Goal: Task Accomplishment & Management: Manage account settings

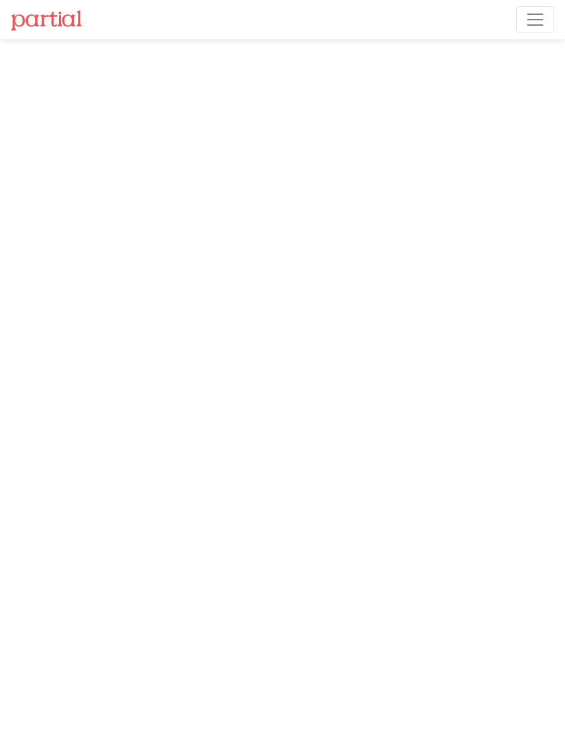
click at [537, 26] on span "Toggle navigation" at bounding box center [535, 19] width 20 height 20
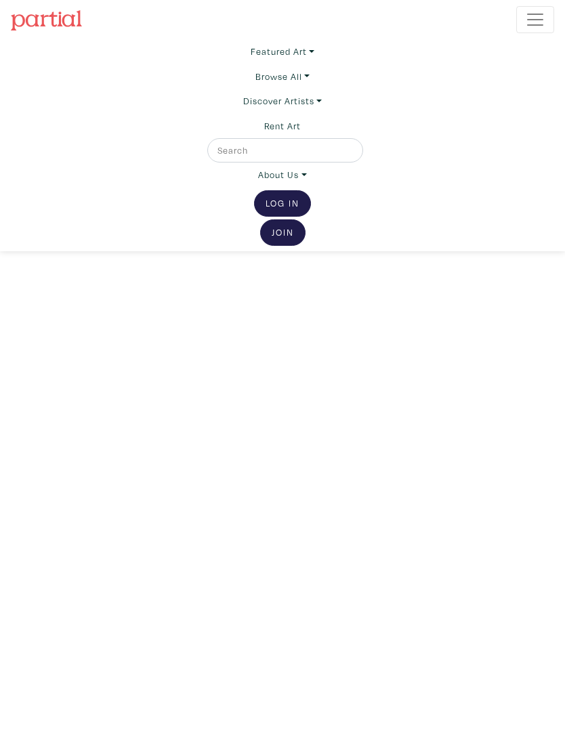
click at [280, 209] on link "Log In" at bounding box center [282, 203] width 57 height 26
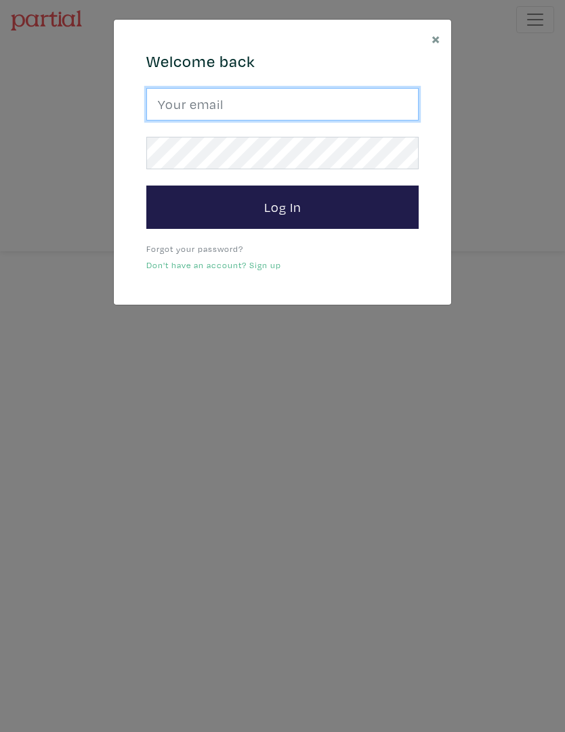
click at [302, 108] on input "email" at bounding box center [282, 104] width 272 height 32
type input "mclean706@gmail.com"
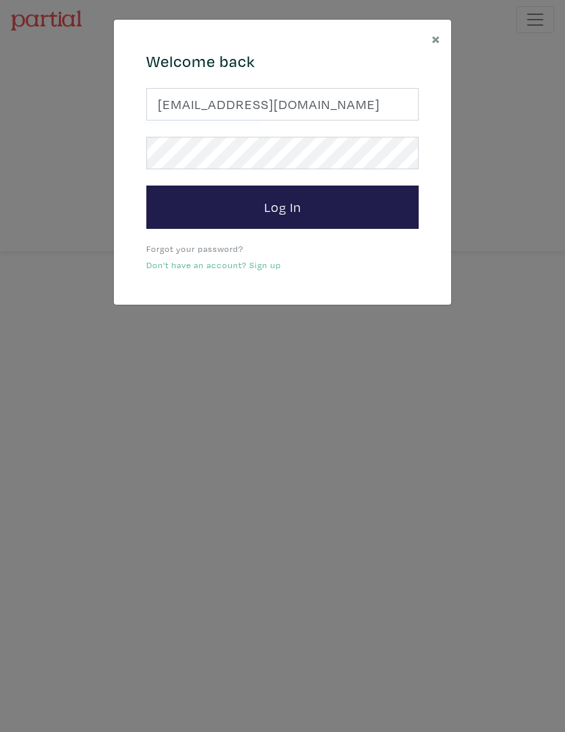
click at [282, 206] on button "Log In" at bounding box center [282, 207] width 272 height 43
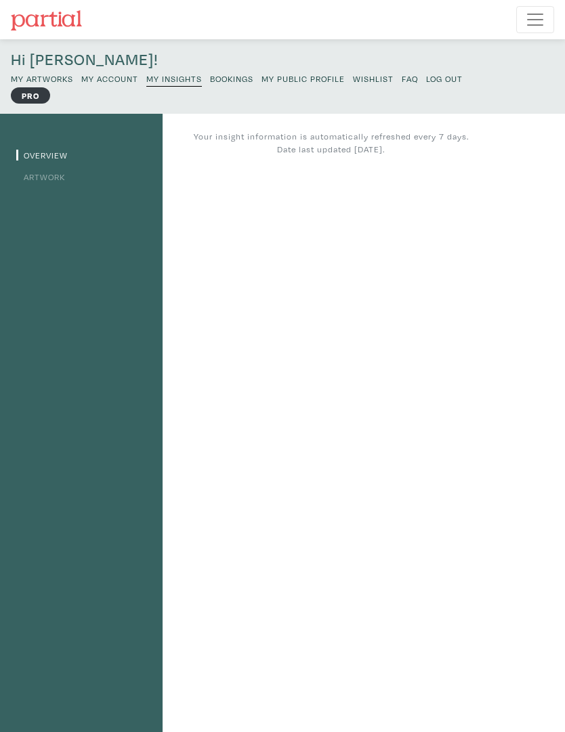
click at [307, 83] on small "My Public Profile" at bounding box center [302, 78] width 83 height 11
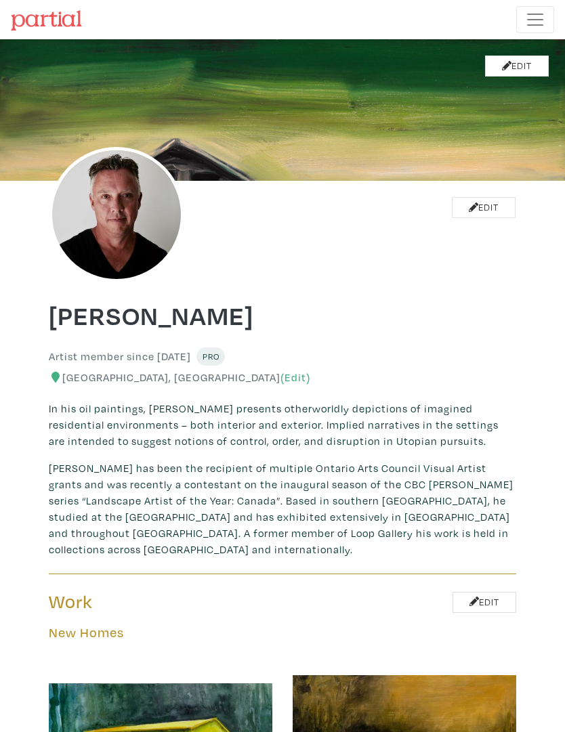
click at [542, 24] on span "Toggle navigation" at bounding box center [535, 19] width 20 height 20
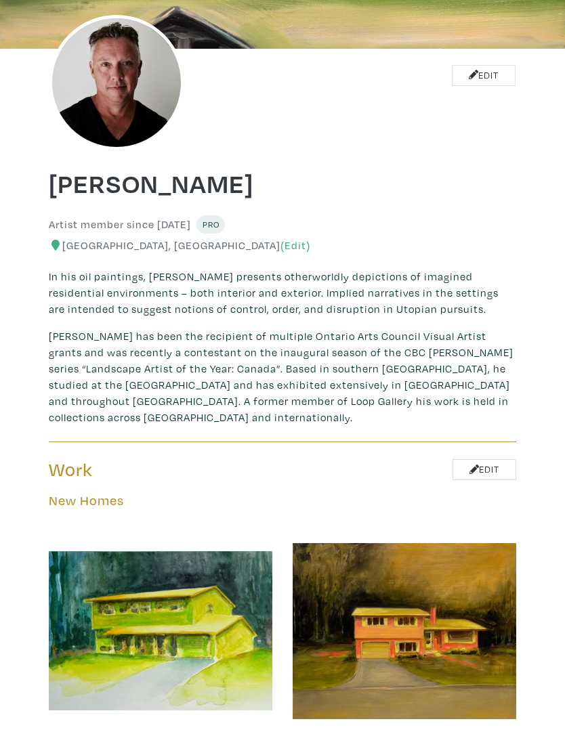
scroll to position [341, 0]
click at [487, 475] on link "Edit" at bounding box center [484, 469] width 64 height 21
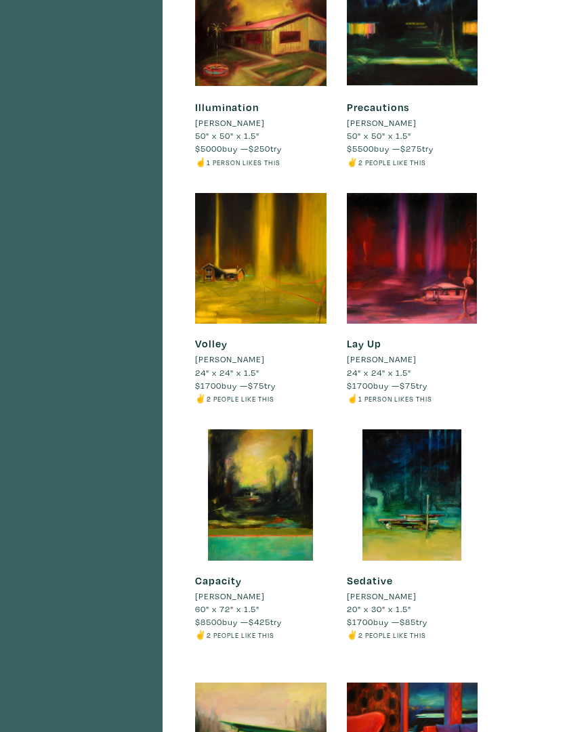
scroll to position [8124, 0]
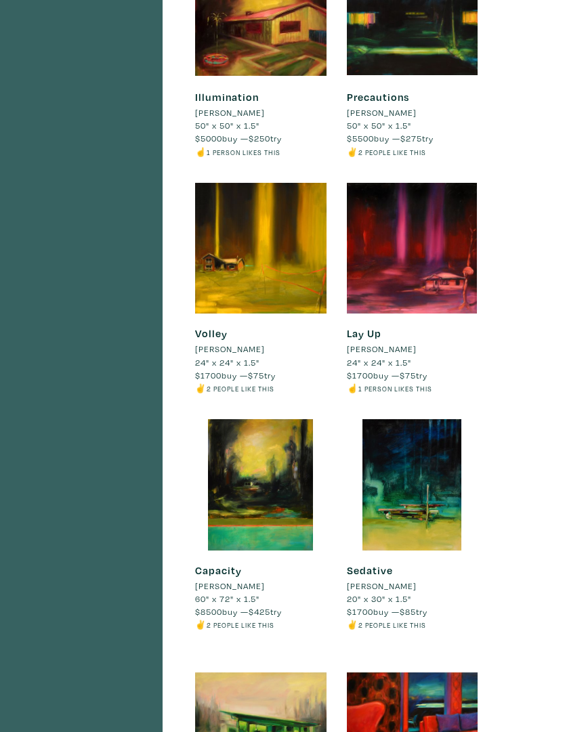
click at [422, 497] on div at bounding box center [412, 484] width 131 height 131
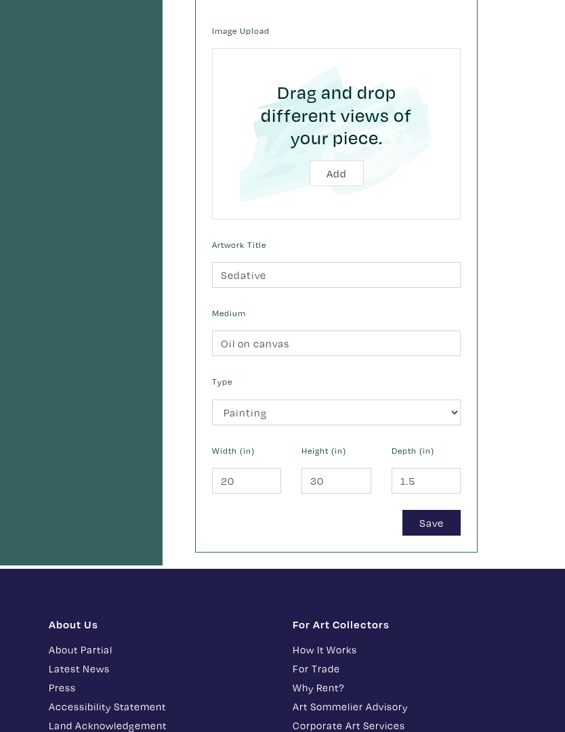
scroll to position [412, 0]
click at [257, 482] on input "20" at bounding box center [246, 481] width 69 height 26
type input "24"
click at [439, 522] on button "Save" at bounding box center [431, 523] width 58 height 26
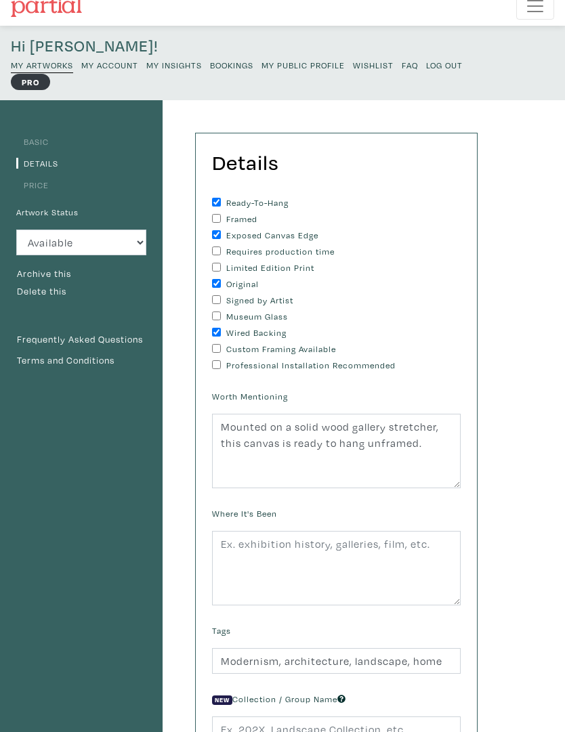
scroll to position [1, 0]
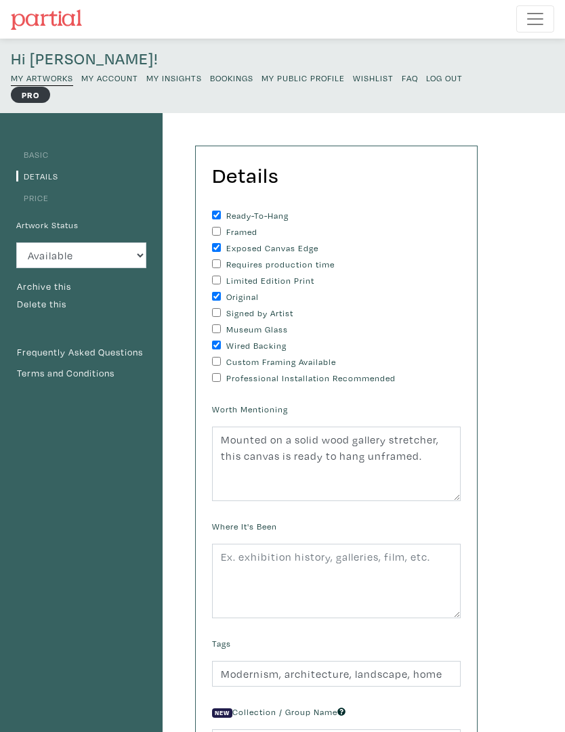
click at [43, 202] on link "Price" at bounding box center [32, 197] width 32 height 11
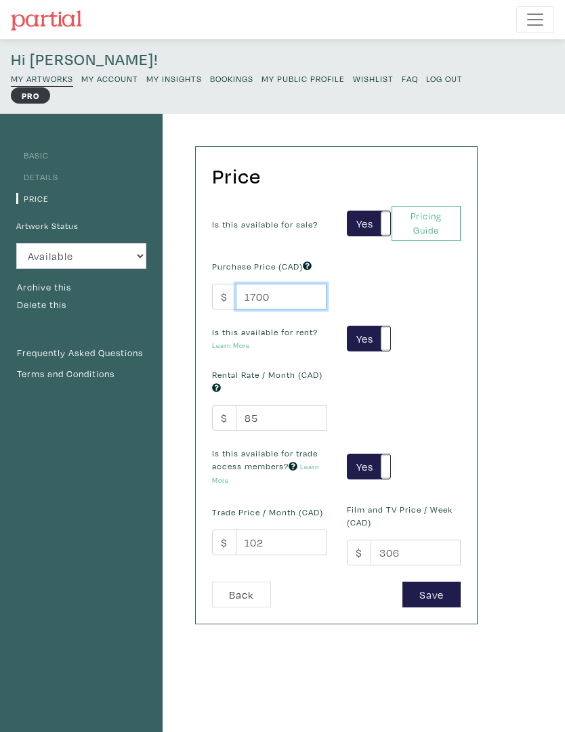
click at [294, 305] on input "1700" at bounding box center [281, 297] width 91 height 26
type input "1950"
click button "Yes" at bounding box center [0, 0] width 0 height 0
type input "1950"
click at [437, 592] on button "Save" at bounding box center [431, 595] width 58 height 26
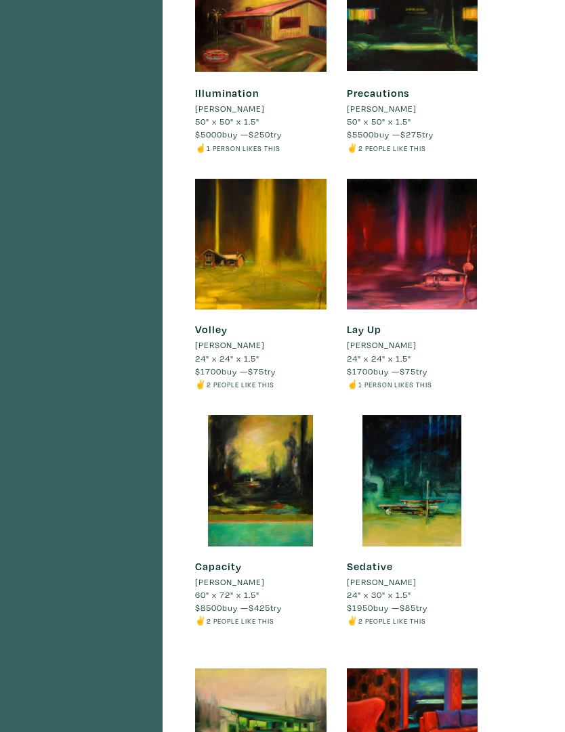
scroll to position [8128, 0]
click at [422, 479] on div at bounding box center [412, 480] width 131 height 131
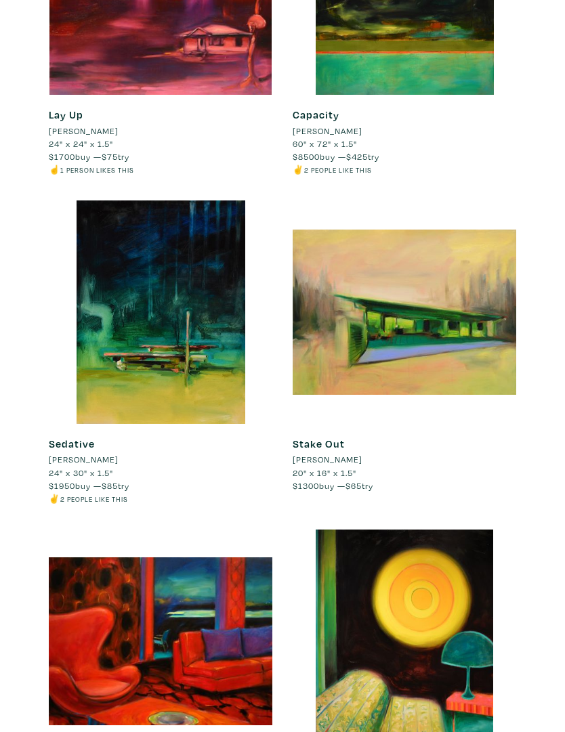
scroll to position [13550, 0]
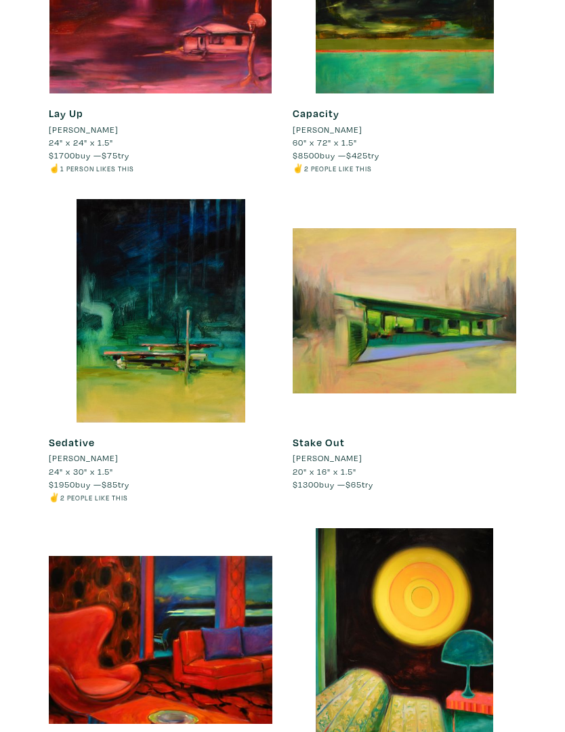
click at [183, 343] on div at bounding box center [160, 310] width 223 height 223
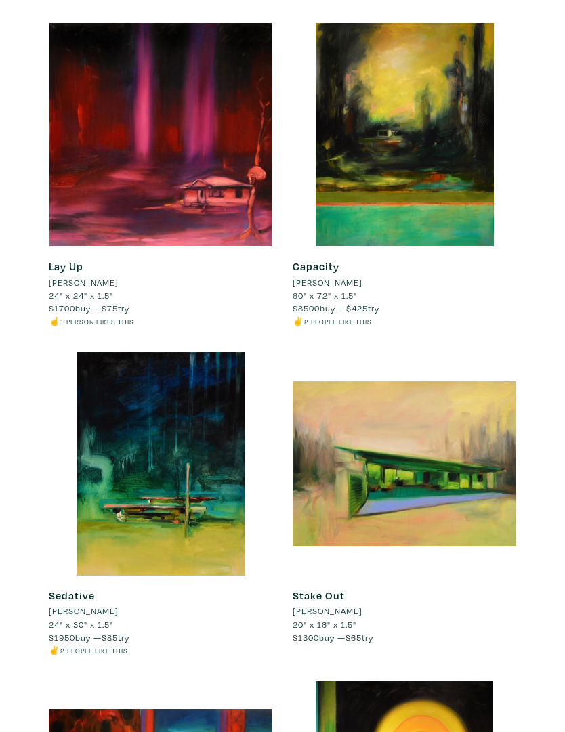
scroll to position [13397, 0]
click at [400, 127] on div at bounding box center [403, 134] width 223 height 223
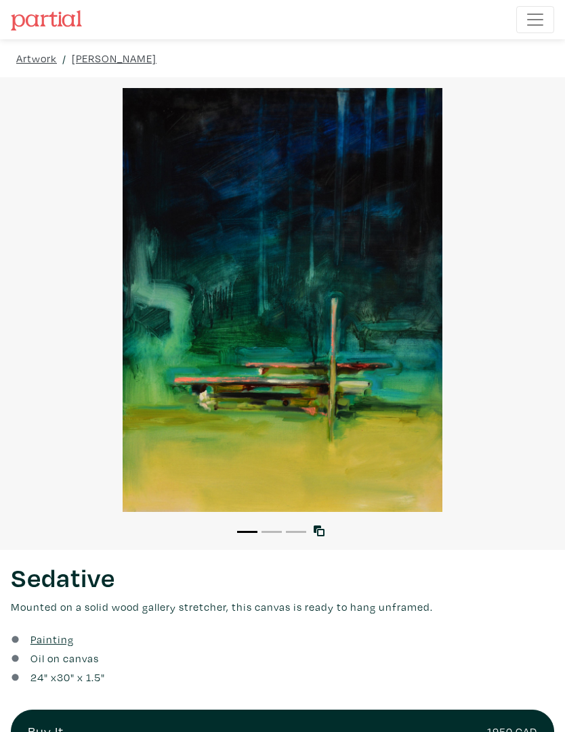
click at [326, 536] on link at bounding box center [321, 531] width 16 height 16
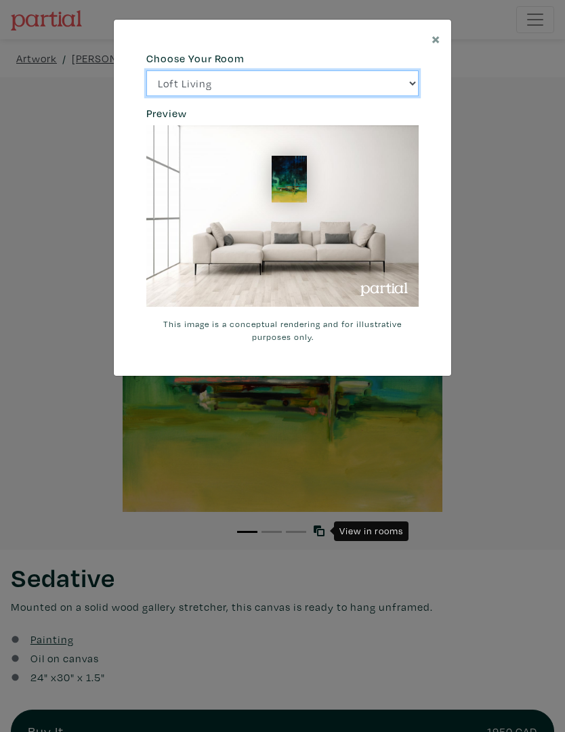
click at [410, 86] on select "Loft Living Bright Bedroom City Office Gallery Space Modern Lounge" at bounding box center [282, 83] width 272 height 26
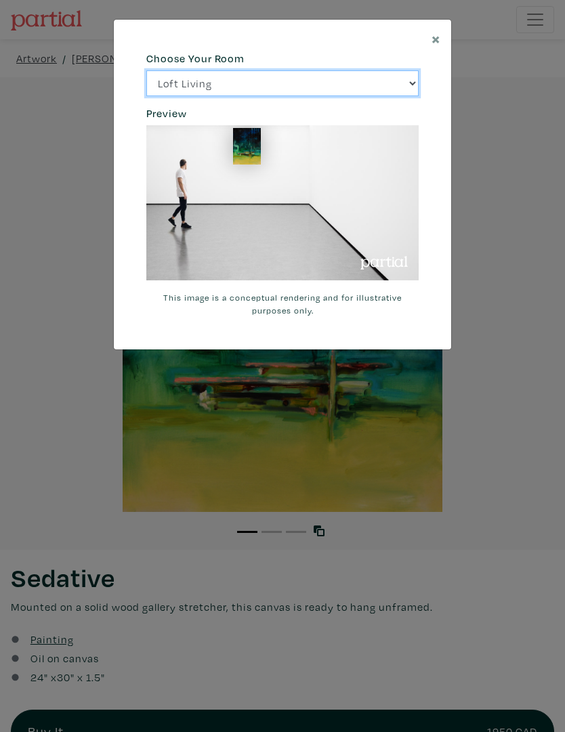
click at [410, 90] on select "Loft Living Bright Bedroom City Office Gallery Space Modern Lounge" at bounding box center [282, 83] width 272 height 26
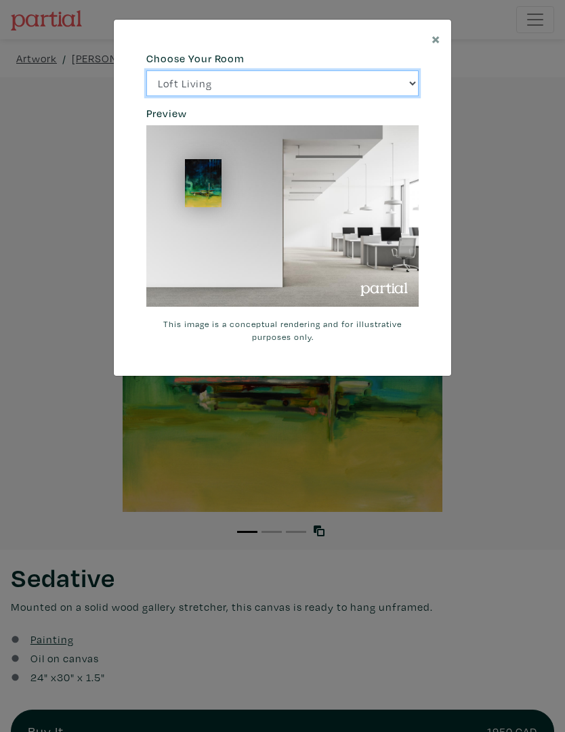
click at [417, 85] on select "Loft Living Bright Bedroom City Office Gallery Space Modern Lounge" at bounding box center [282, 83] width 272 height 26
select select "/thumb/phpThumb.php?src=https%3A%2F%[DOMAIN_NAME]%2Fprojects%2Frendering%2Fimag…"
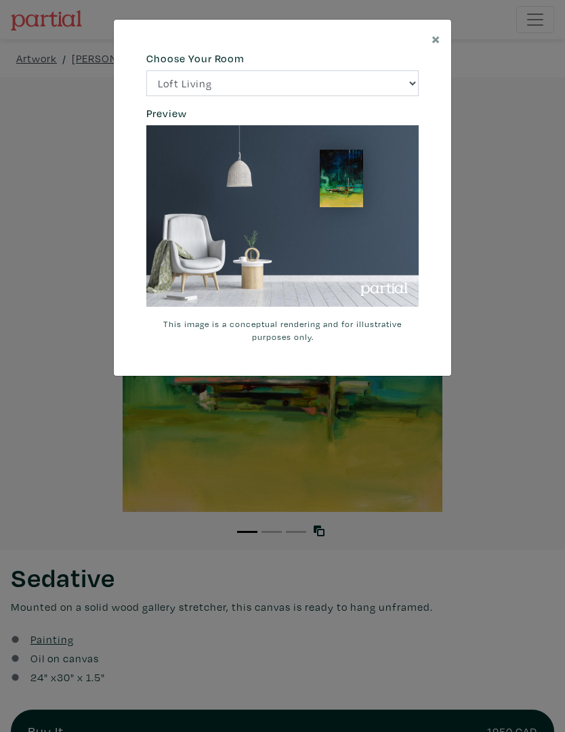
click at [508, 108] on div "× 664c6a6d6e3476504e6b79362f4172494552756f69424f306573337867644a4961614a537a457…" at bounding box center [282, 366] width 565 height 732
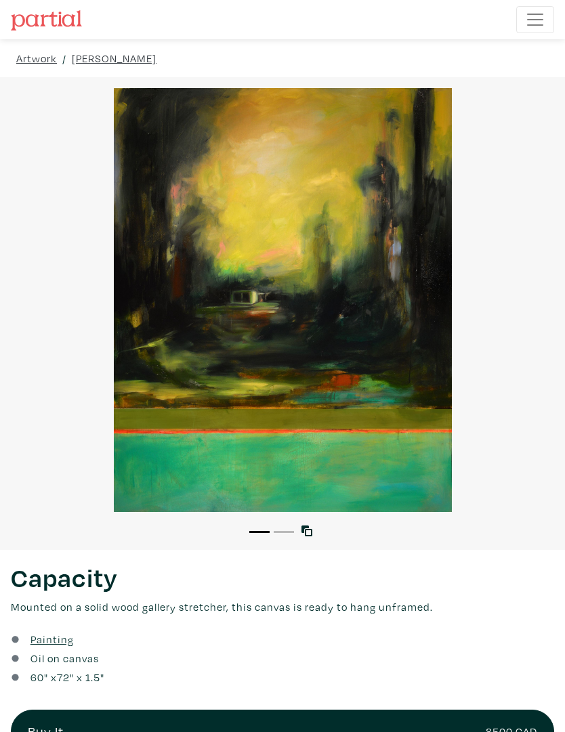
click at [313, 533] on link at bounding box center [309, 531] width 16 height 16
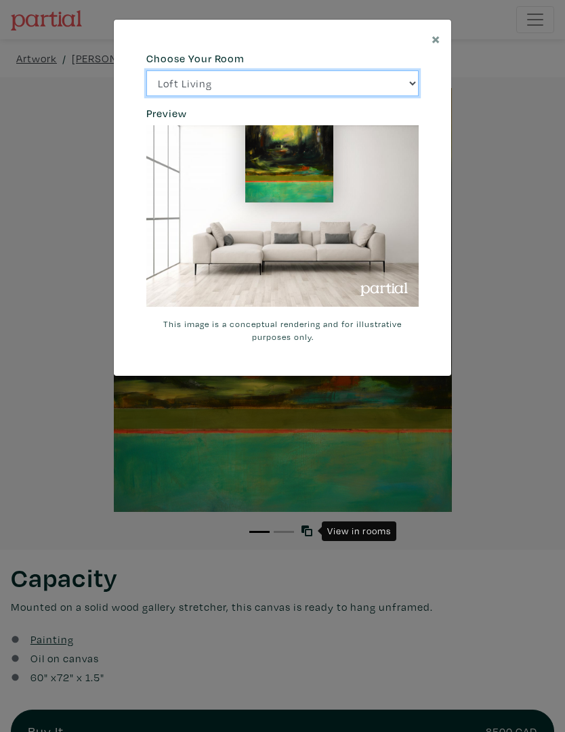
click at [411, 87] on select "Loft Living Bright Bedroom City Office Gallery Space Modern Lounge" at bounding box center [282, 83] width 272 height 26
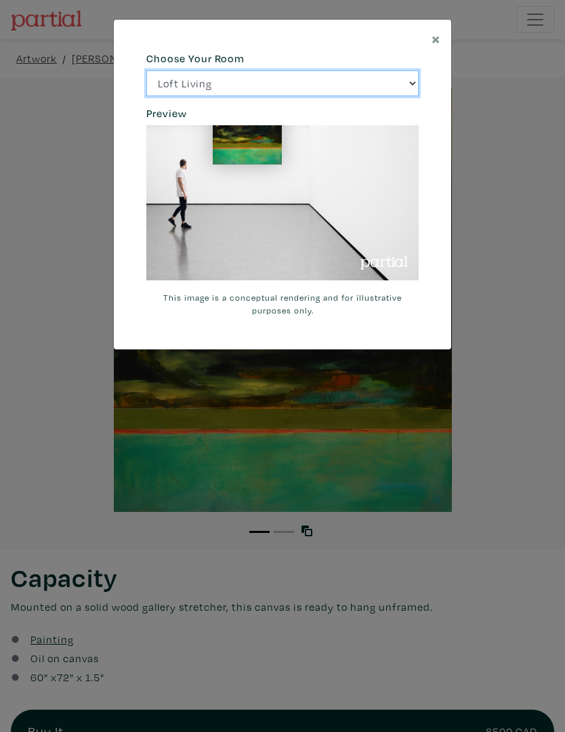
click at [412, 87] on select "Loft Living Bright Bedroom City Office Gallery Space Modern Lounge" at bounding box center [282, 83] width 272 height 26
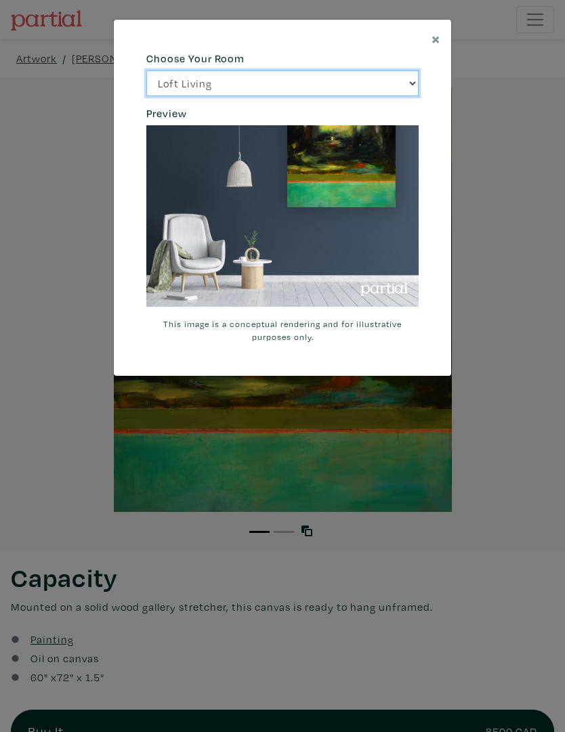
click at [414, 91] on select "Loft Living Bright Bedroom City Office Gallery Space Modern Lounge" at bounding box center [282, 83] width 272 height 26
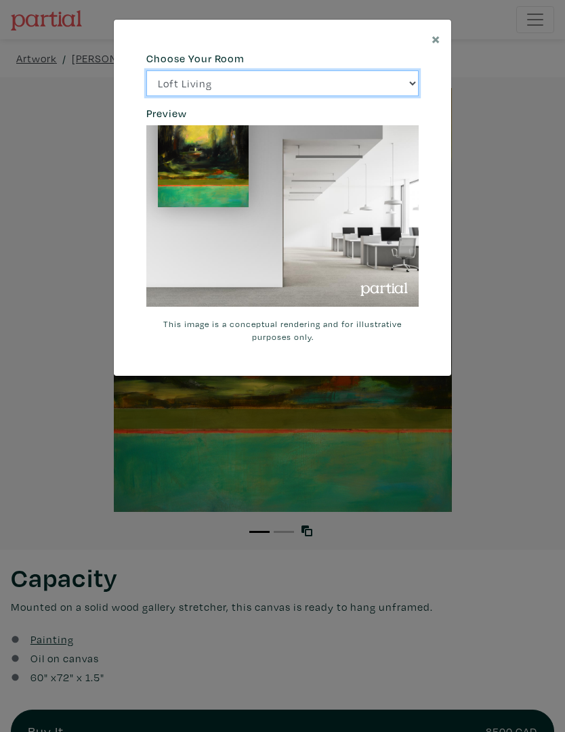
click at [415, 85] on select "Loft Living Bright Bedroom City Office Gallery Space Modern Lounge" at bounding box center [282, 83] width 272 height 26
select select "/thumb/phpThumb.php?src=https%3A%2F%[DOMAIN_NAME]%2Fprojects%2Frendering%2Fimag…"
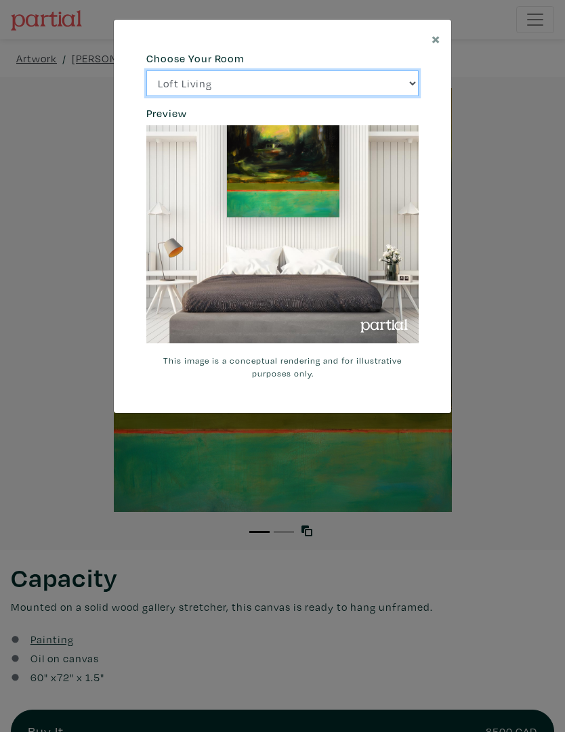
click at [414, 95] on select "Loft Living Bright Bedroom City Office Gallery Space Modern Lounge" at bounding box center [282, 83] width 272 height 26
